Goal: Use online tool/utility: Utilize a website feature to perform a specific function

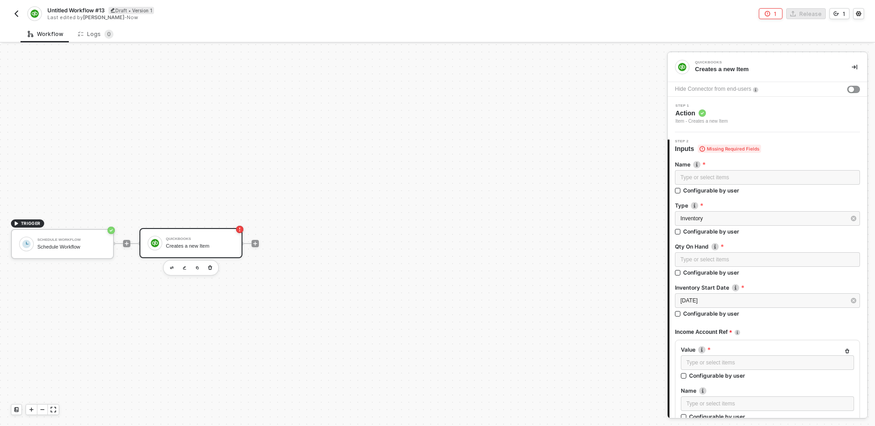
scroll to position [20, 0]
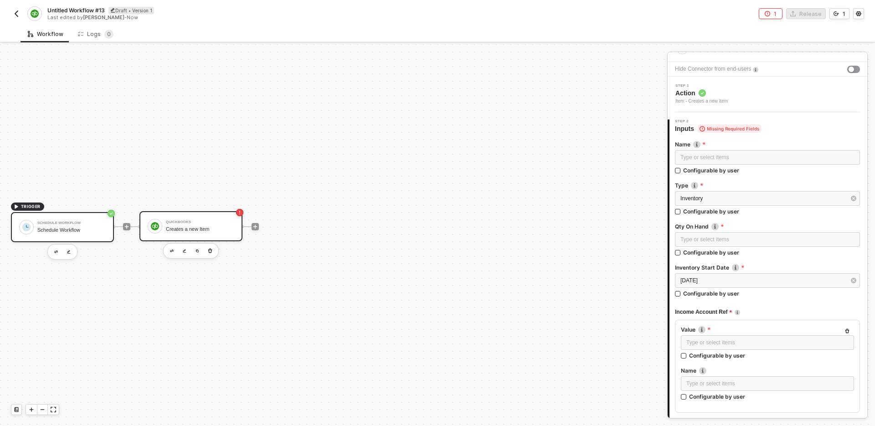
click at [81, 234] on div "Schedule Workflow Schedule Workflow" at bounding box center [71, 226] width 68 height 17
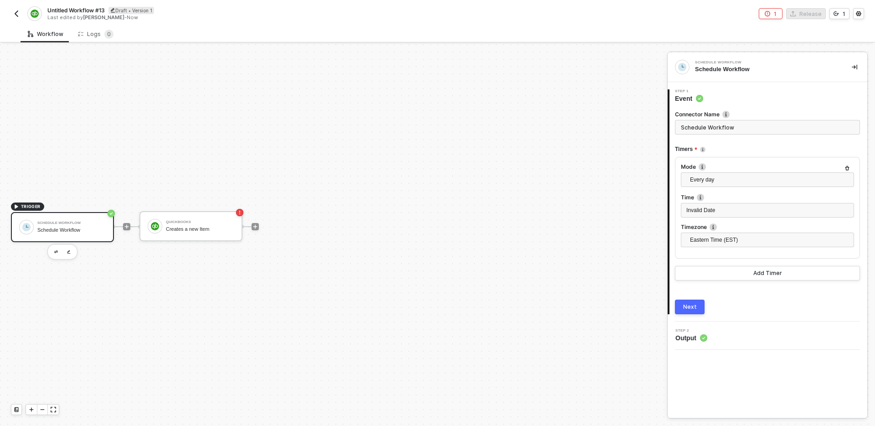
click at [182, 147] on div "TRIGGER Schedule Workflow Schedule Workflow QuickBooks Creates a new Item" at bounding box center [331, 226] width 662 height 398
click at [257, 220] on div at bounding box center [255, 226] width 121 height 71
click at [258, 225] on div at bounding box center [255, 226] width 7 height 7
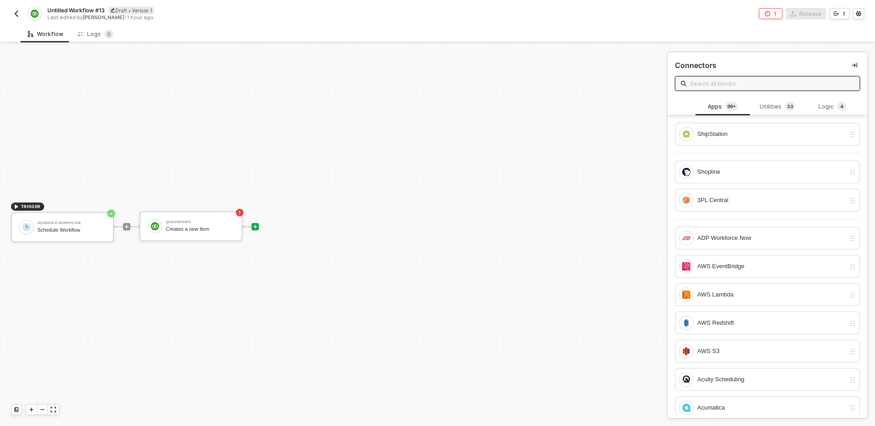
click at [745, 151] on div "ShipStation" at bounding box center [767, 138] width 185 height 31
click at [719, 85] on input "text" at bounding box center [772, 83] width 164 height 10
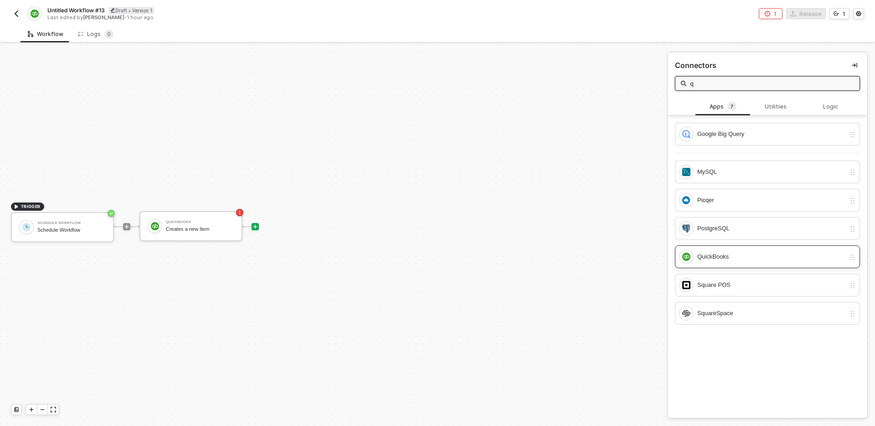
type input "q"
click at [729, 255] on div "QuickBooks" at bounding box center [771, 257] width 148 height 10
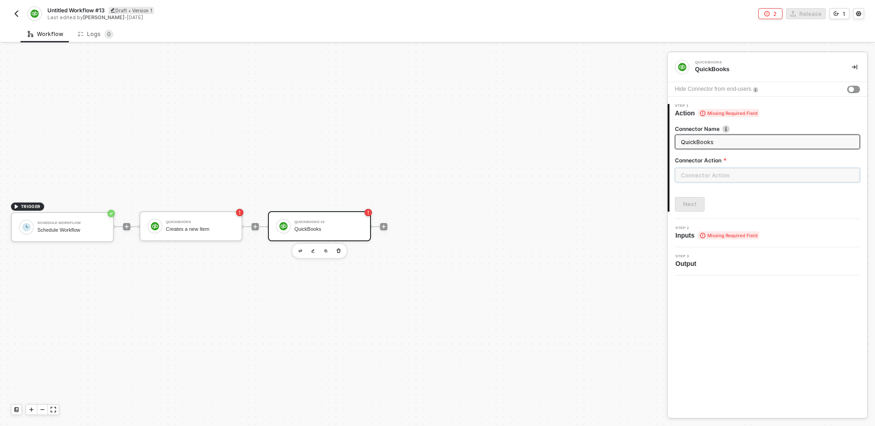
click at [722, 175] on input "text" at bounding box center [767, 175] width 185 height 15
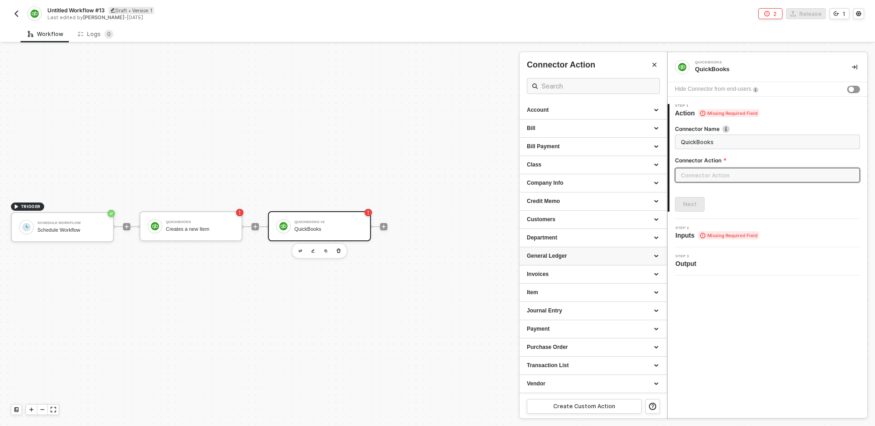
scroll to position [18, 0]
click at [572, 272] on div "Item" at bounding box center [593, 275] width 133 height 8
click at [588, 222] on div "Update an Item" at bounding box center [593, 224] width 133 height 8
type input "Update an item"
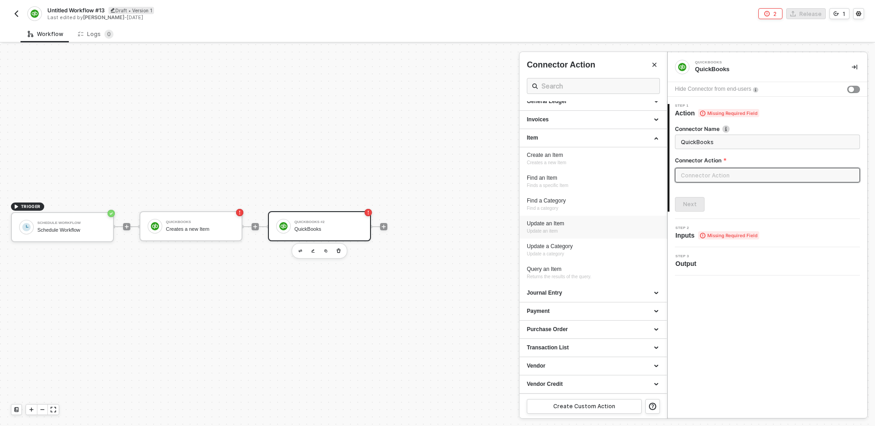
type input "Item - Update an Item"
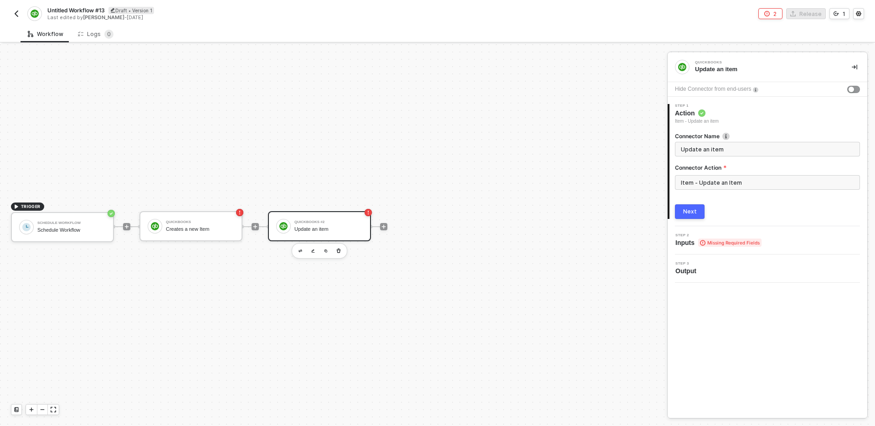
click at [696, 209] on button "Next" at bounding box center [690, 211] width 30 height 15
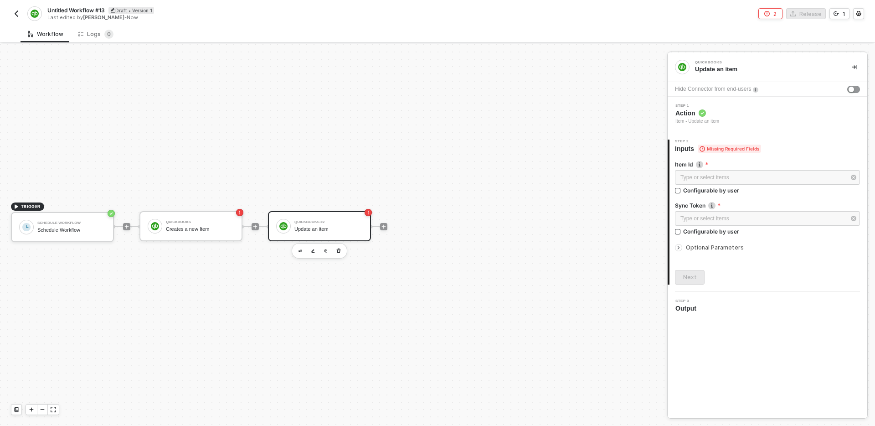
click at [713, 254] on div "Item Id Type or select items ﻿ Configurable by user Sync Token Type or select i…" at bounding box center [767, 218] width 185 height 131
click at [706, 244] on span "Optional Parameters" at bounding box center [715, 247] width 58 height 7
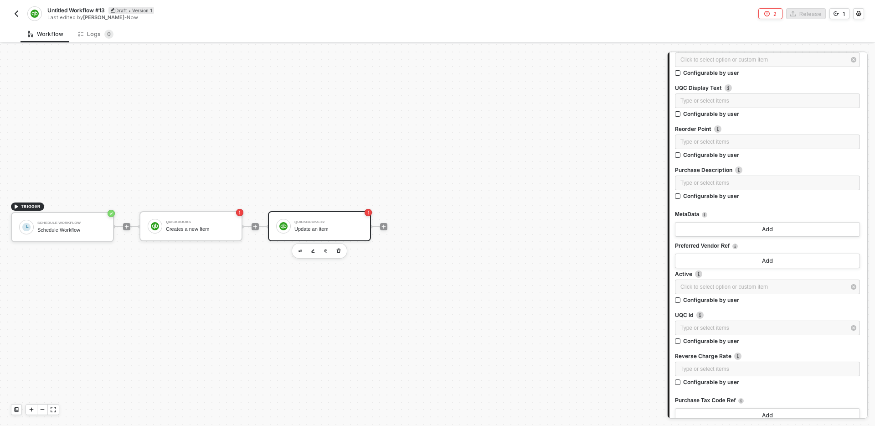
scroll to position [775, 0]
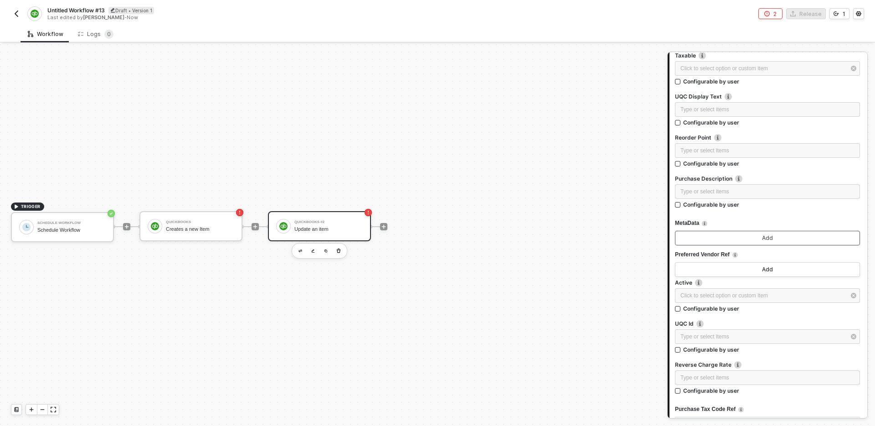
click at [765, 236] on div "Add" at bounding box center [767, 237] width 11 height 7
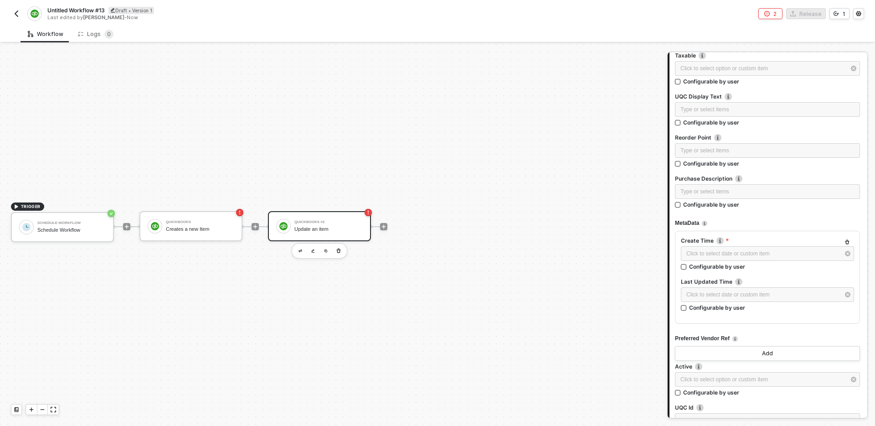
click at [844, 241] on icon "button" at bounding box center [846, 241] width 5 height 5
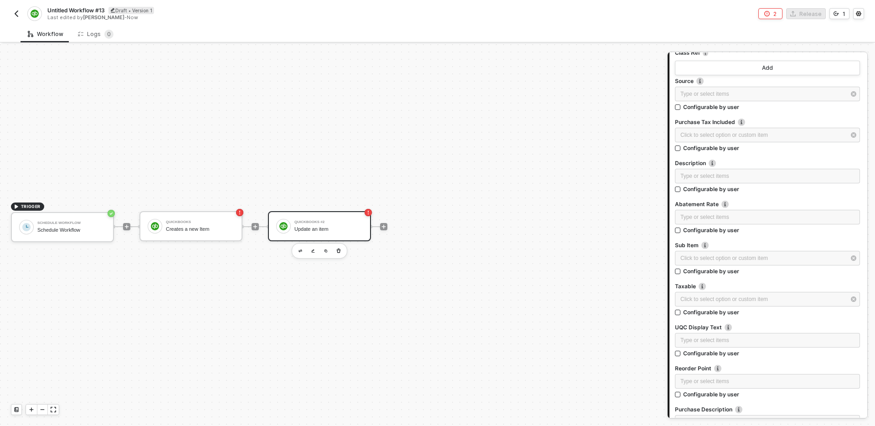
scroll to position [543, 0]
click at [781, 260] on div "Click to select option or custom item ﻿" at bounding box center [762, 260] width 165 height 9
click at [545, 106] on label "Yes" at bounding box center [591, 106] width 129 height 7
click at [532, 106] on input "Yes" at bounding box center [529, 106] width 5 height 5
radio input "true"
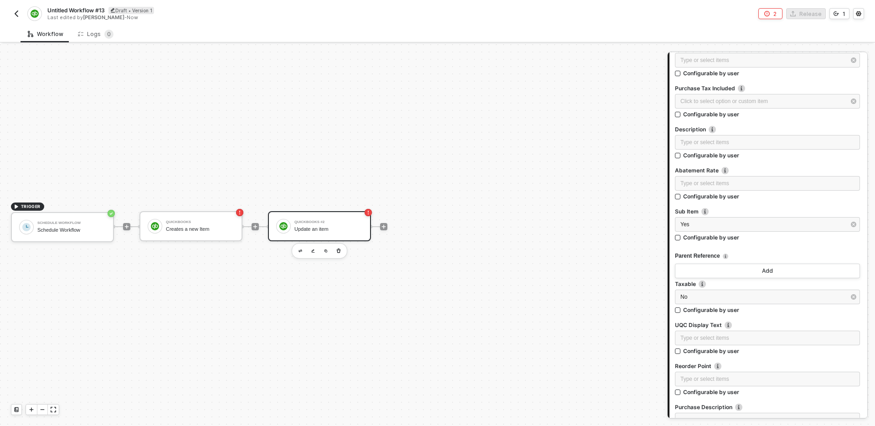
scroll to position [545, 0]
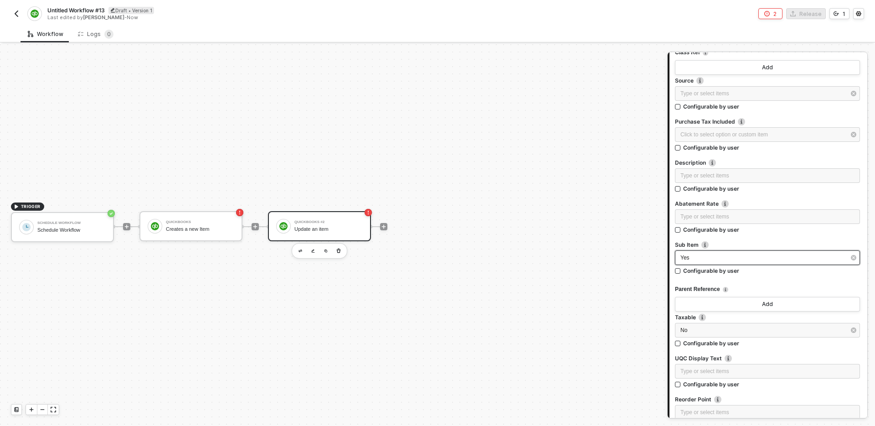
click at [739, 256] on div "Yes" at bounding box center [762, 257] width 165 height 9
click at [535, 115] on span "No" at bounding box center [537, 118] width 10 height 7
click at [532, 116] on input "No" at bounding box center [529, 118] width 5 height 5
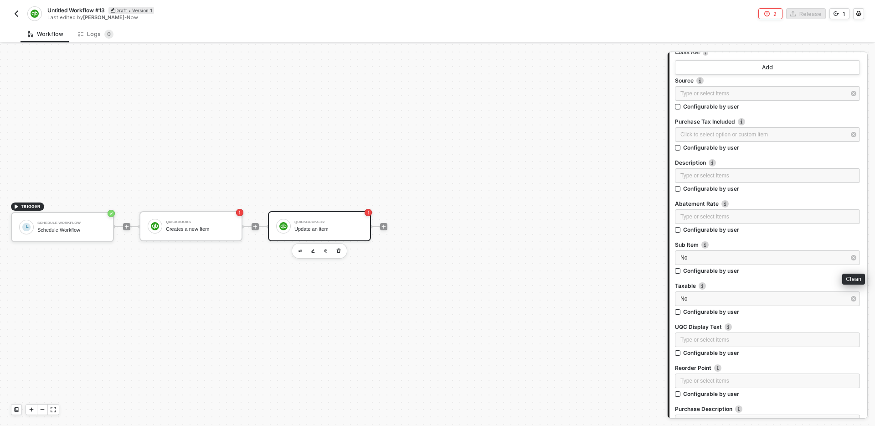
click at [855, 257] on icon "button" at bounding box center [853, 257] width 5 height 5
click at [852, 296] on icon "button" at bounding box center [853, 298] width 5 height 5
click at [806, 286] on label "Taxable" at bounding box center [767, 286] width 185 height 8
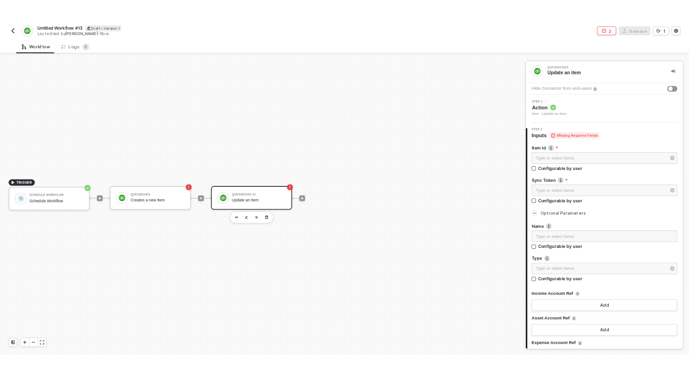
scroll to position [0, 0]
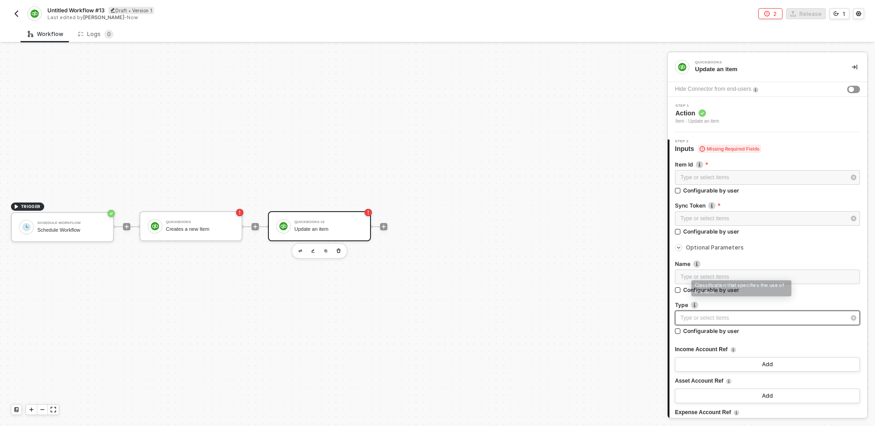
click at [714, 316] on div "Type or select items ﻿" at bounding box center [762, 317] width 165 height 9
click at [753, 294] on div "Type or select items ﻿ Configurable by user" at bounding box center [767, 283] width 185 height 28
click at [796, 264] on label "Name" at bounding box center [767, 264] width 185 height 8
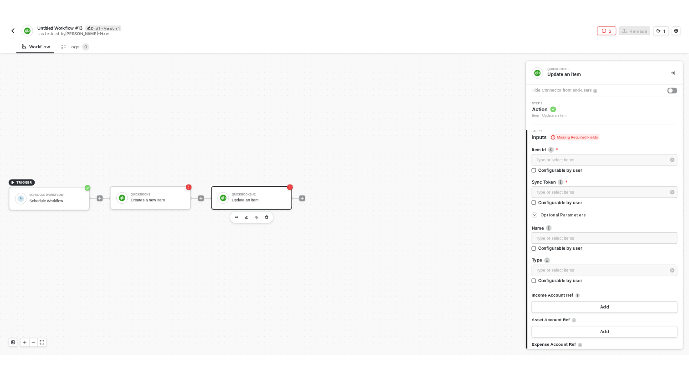
scroll to position [17, 0]
